Goal: Find specific page/section: Find specific page/section

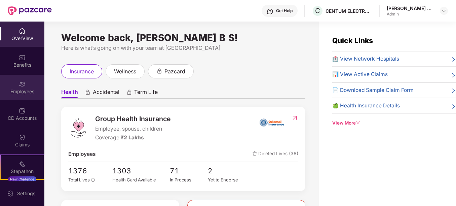
click at [19, 86] on img at bounding box center [22, 84] width 7 height 7
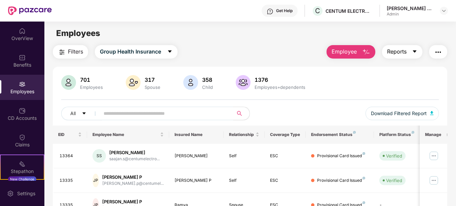
click at [417, 54] on icon "caret-down" at bounding box center [414, 51] width 5 height 5
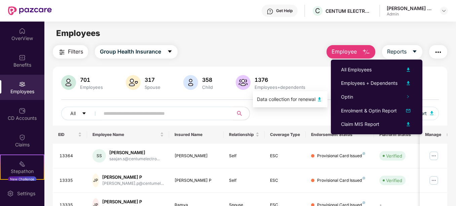
click at [322, 96] on img at bounding box center [319, 99] width 8 height 8
